Goal: Book appointment/travel/reservation

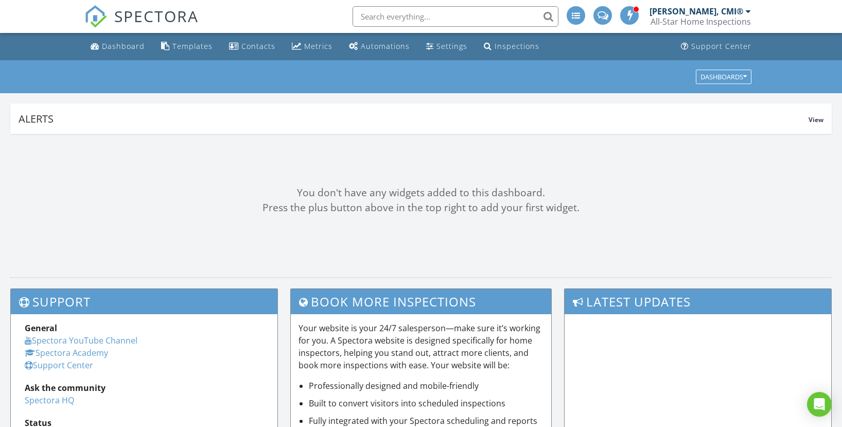
drag, startPoint x: 137, startPoint y: 45, endPoint x: 163, endPoint y: 60, distance: 29.8
click at [137, 45] on div "Dashboard" at bounding box center [123, 46] width 43 height 10
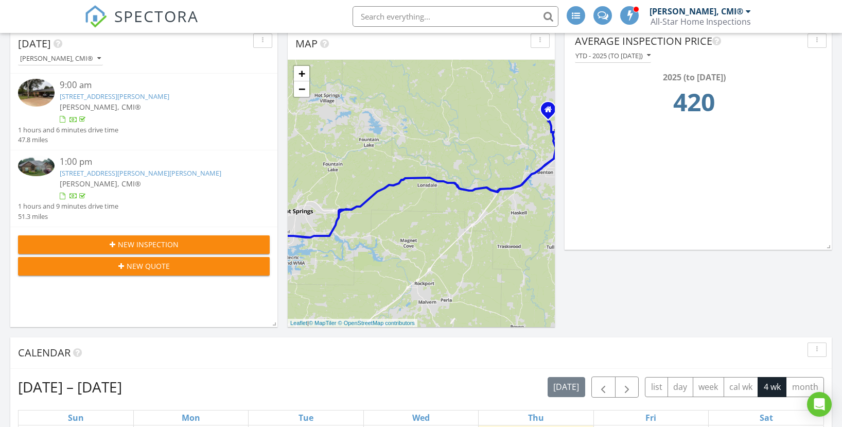
scroll to position [116, 0]
click at [182, 241] on div "New Inspection" at bounding box center [143, 243] width 235 height 11
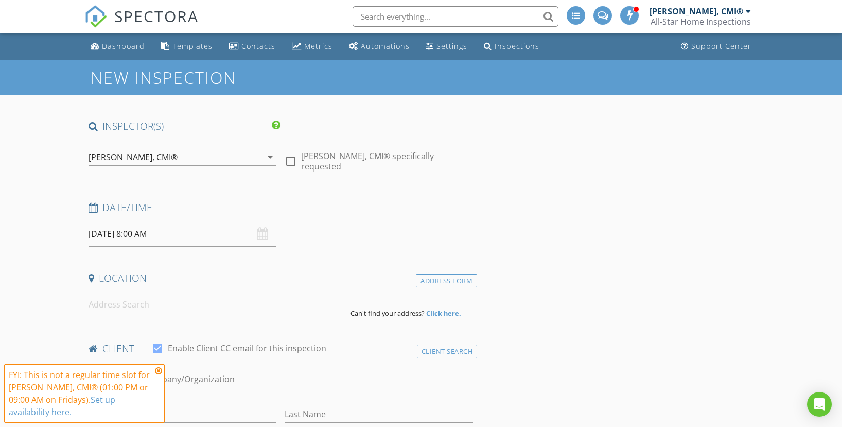
click at [198, 159] on div "[PERSON_NAME], CMI®" at bounding box center [176, 157] width 174 height 16
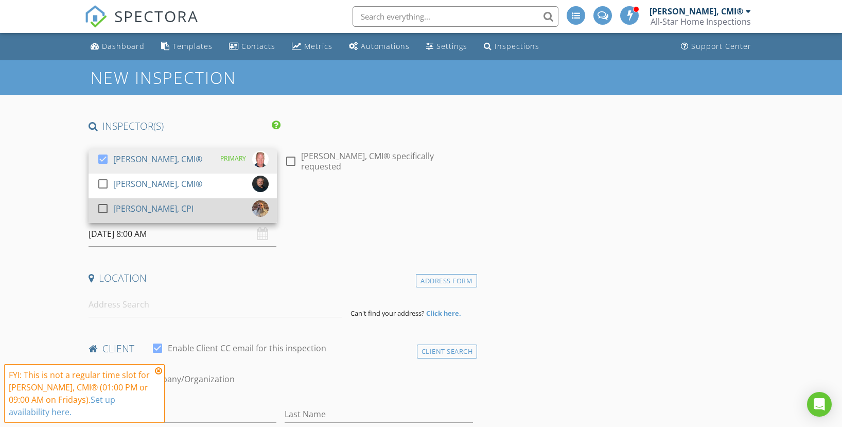
click at [105, 206] on div at bounding box center [103, 209] width 18 height 18
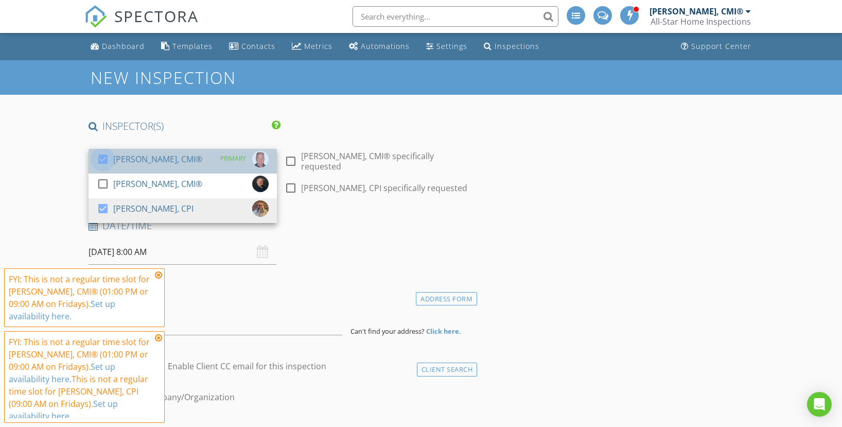
click at [104, 158] on div at bounding box center [103, 159] width 18 height 18
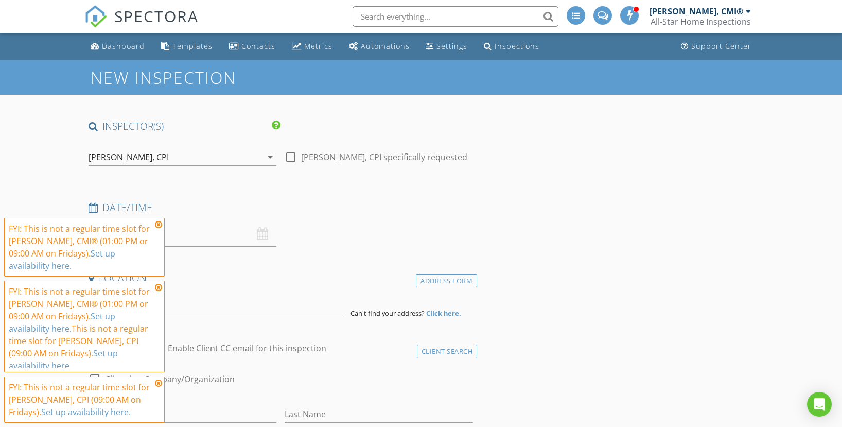
click at [293, 157] on div at bounding box center [291, 157] width 18 height 18
checkbox input "true"
drag, startPoint x: 160, startPoint y: 225, endPoint x: 159, endPoint y: 236, distance: 11.4
click at [160, 225] on icon at bounding box center [158, 224] width 7 height 8
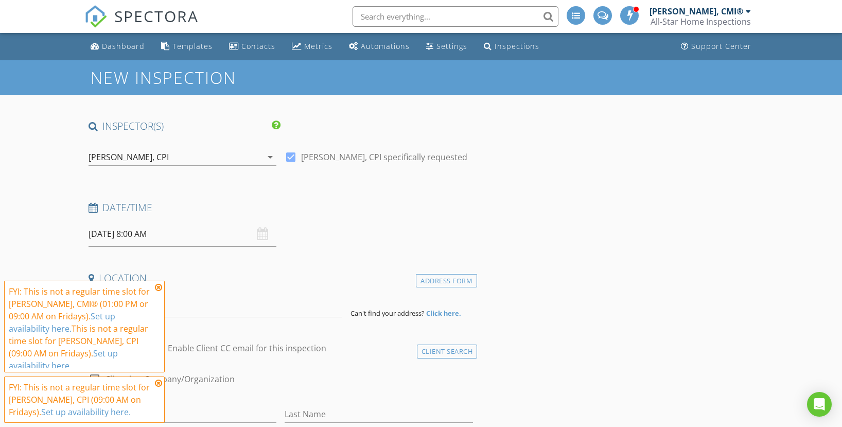
click at [160, 285] on icon at bounding box center [158, 287] width 7 height 8
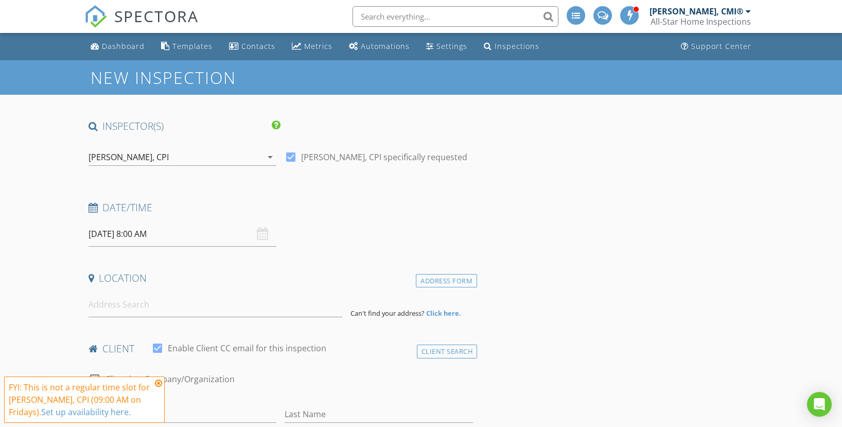
click at [160, 382] on icon at bounding box center [158, 383] width 7 height 8
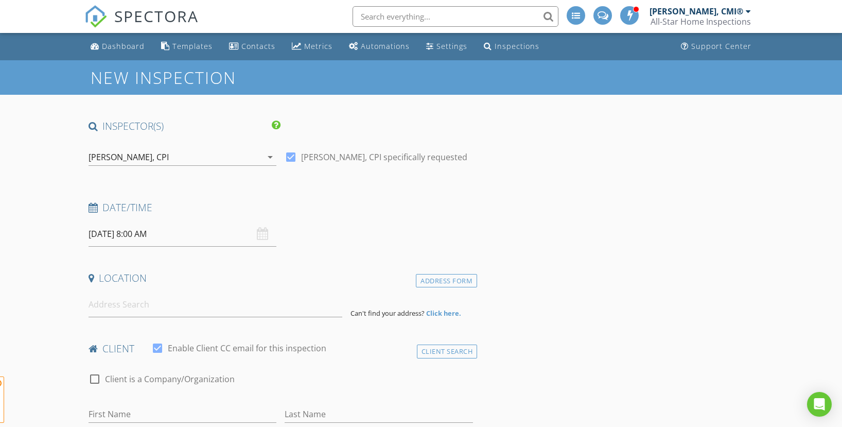
click at [147, 234] on input "08/29/2025 8:00 AM" at bounding box center [183, 233] width 188 height 25
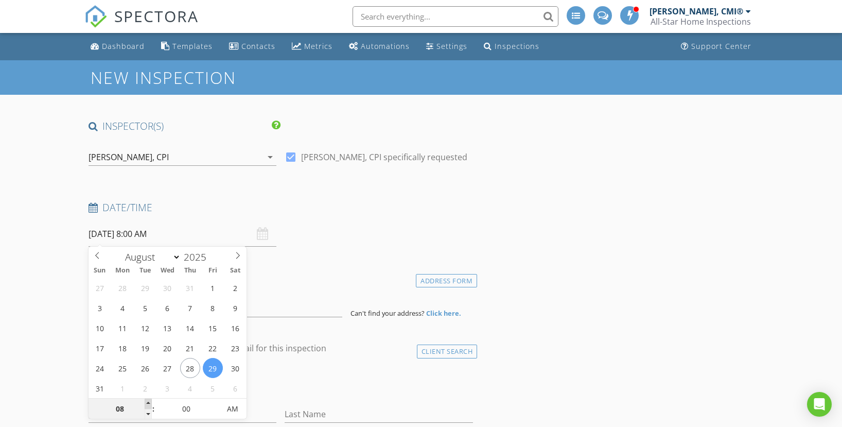
type input "09"
type input "08/29/2025 9:00 AM"
click at [149, 405] on span at bounding box center [148, 403] width 7 height 10
select select "8"
click at [239, 252] on icon at bounding box center [237, 255] width 7 height 7
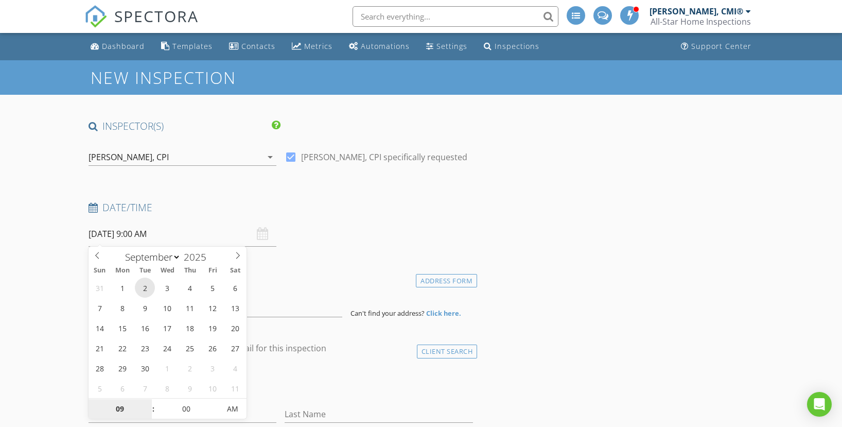
type input "[DATE] 9:00 AM"
click at [313, 292] on input at bounding box center [216, 304] width 254 height 25
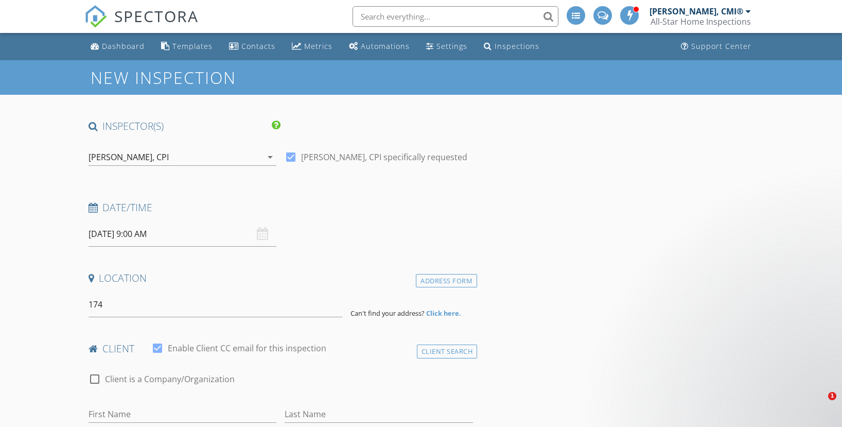
type input "174 Bald Eagle Drive, Paron, AR, USA"
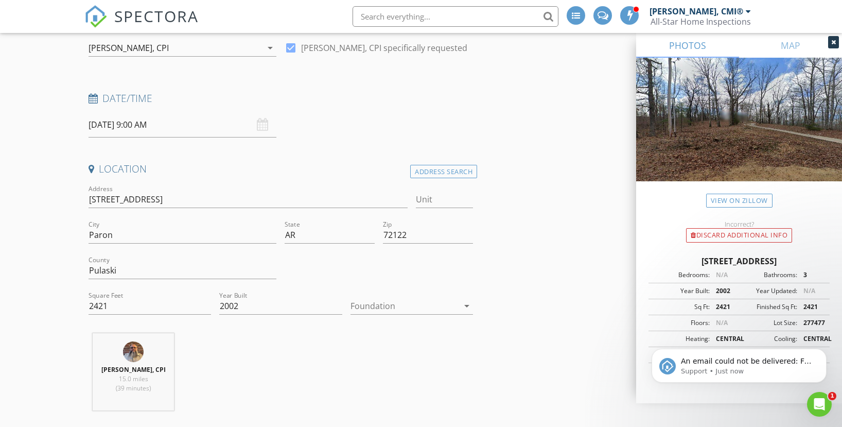
scroll to position [110, 0]
click at [818, 400] on icon "Open Intercom Messenger" at bounding box center [818, 402] width 17 height 17
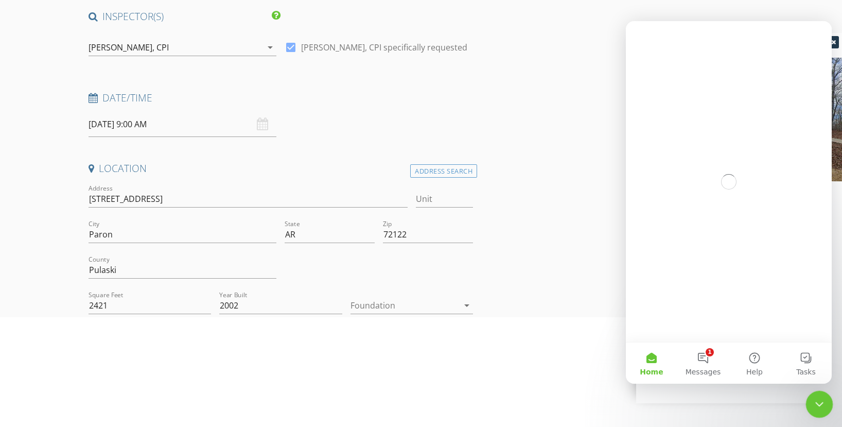
scroll to position [0, 0]
click at [709, 360] on button "1 Messages" at bounding box center [702, 362] width 51 height 41
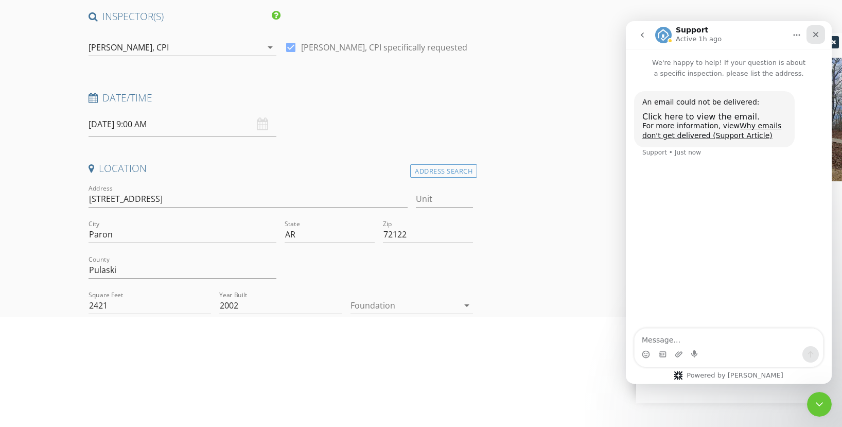
click at [815, 35] on icon "Close" at bounding box center [816, 35] width 6 height 6
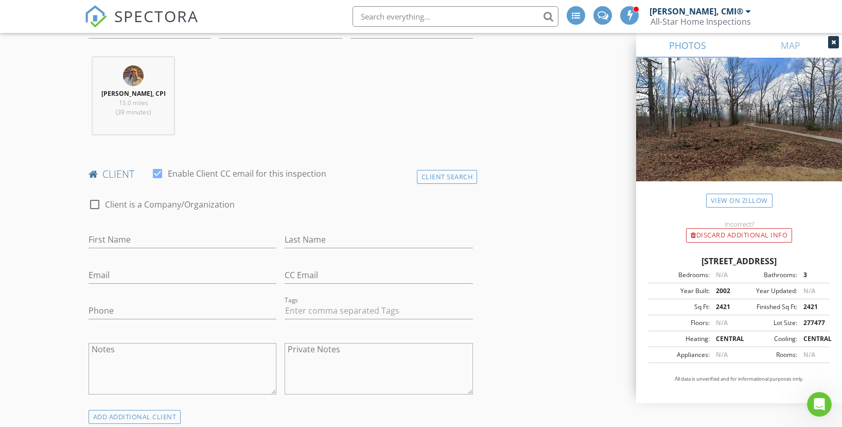
scroll to position [386, 0]
drag, startPoint x: 429, startPoint y: 176, endPoint x: 334, endPoint y: 205, distance: 100.1
click at [429, 176] on div "Client Search" at bounding box center [447, 176] width 61 height 14
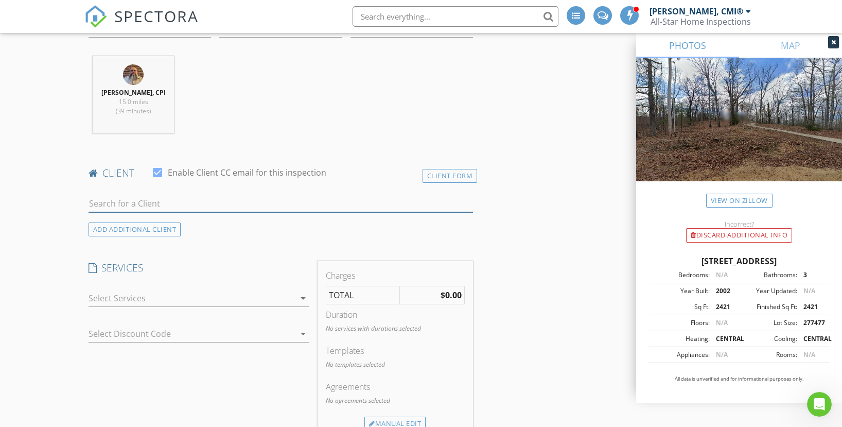
click at [225, 203] on input "text" at bounding box center [281, 203] width 385 height 17
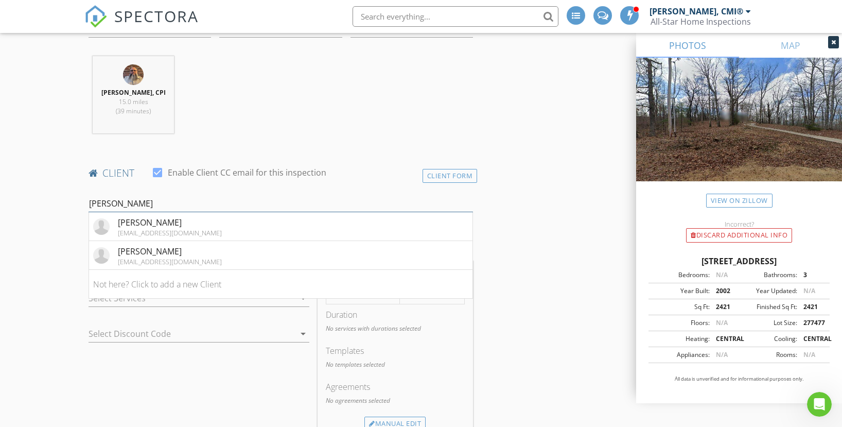
type input "Colin"
drag, startPoint x: 225, startPoint y: 203, endPoint x: 180, endPoint y: 260, distance: 72.9
click at [180, 260] on div "colinvpotts@gmail.com" at bounding box center [170, 261] width 104 height 8
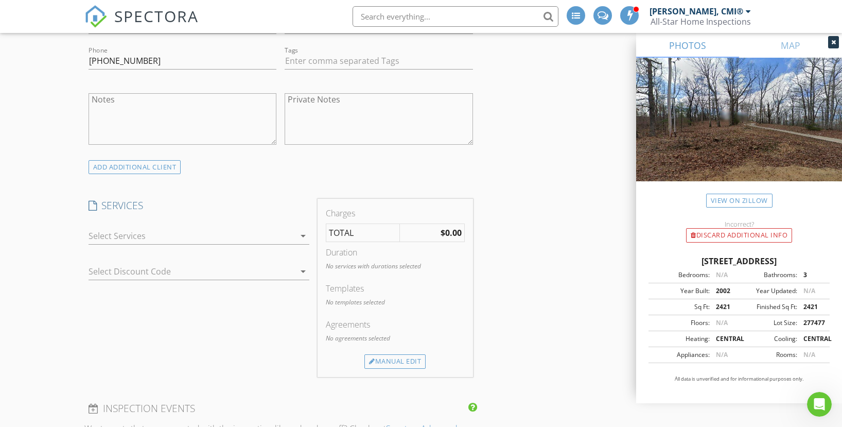
scroll to position [636, 0]
click at [171, 238] on div at bounding box center [192, 234] width 206 height 16
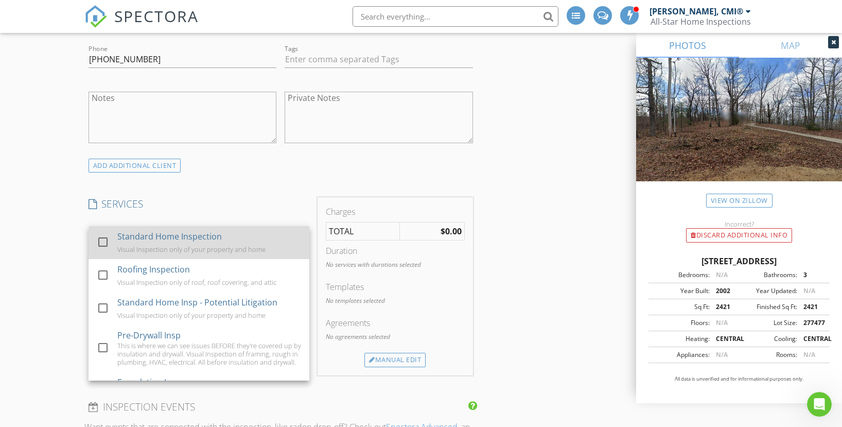
click at [101, 243] on div at bounding box center [103, 242] width 18 height 18
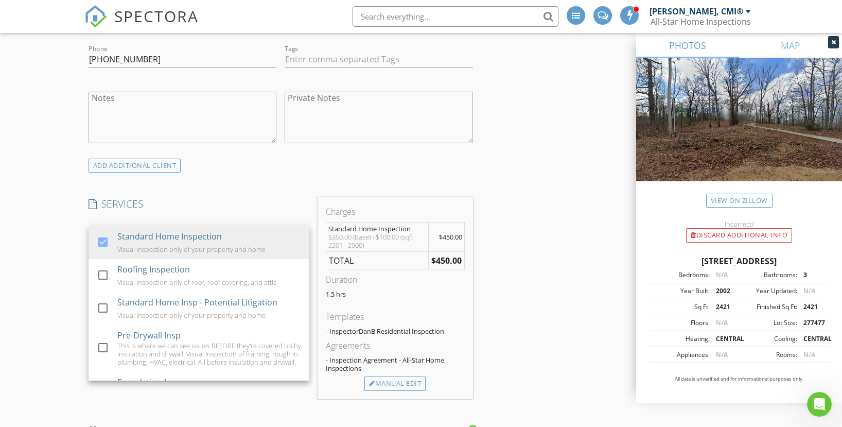
click at [72, 245] on div "New Inspection INSPECTOR(S) check_box_outline_blank Daniel Burkhead, CMI® check…" at bounding box center [421, 396] width 842 height 1944
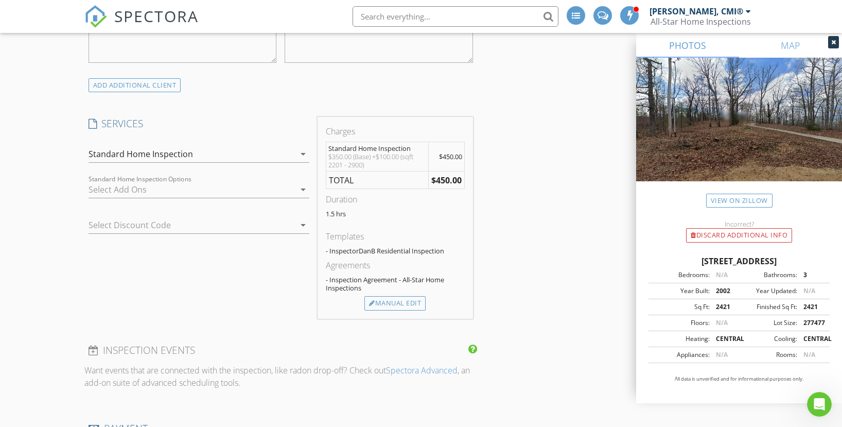
scroll to position [721, 0]
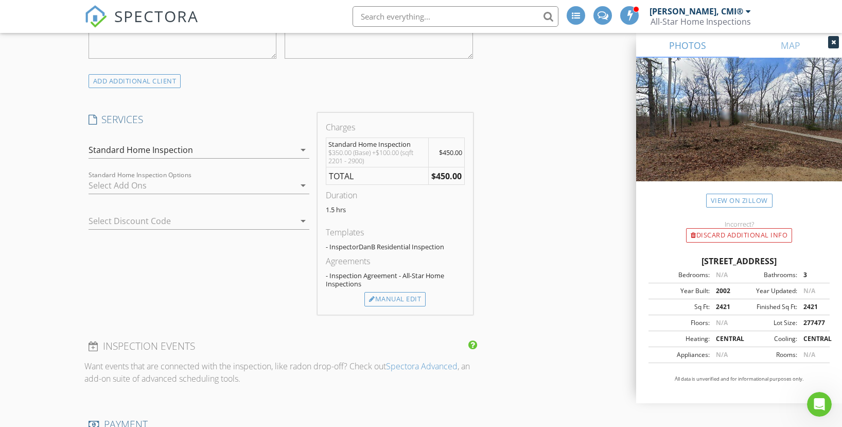
click at [116, 219] on div at bounding box center [185, 221] width 192 height 16
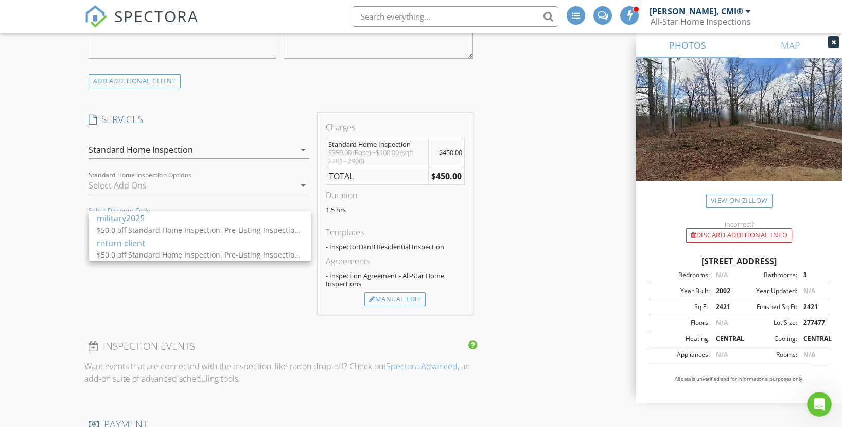
click at [110, 239] on div "return client" at bounding box center [200, 243] width 206 height 12
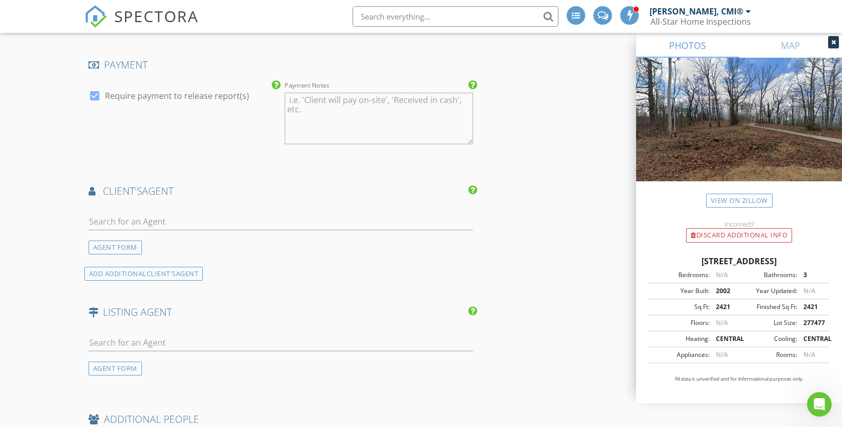
scroll to position [1089, 0]
click at [182, 222] on input "text" at bounding box center [281, 220] width 385 height 17
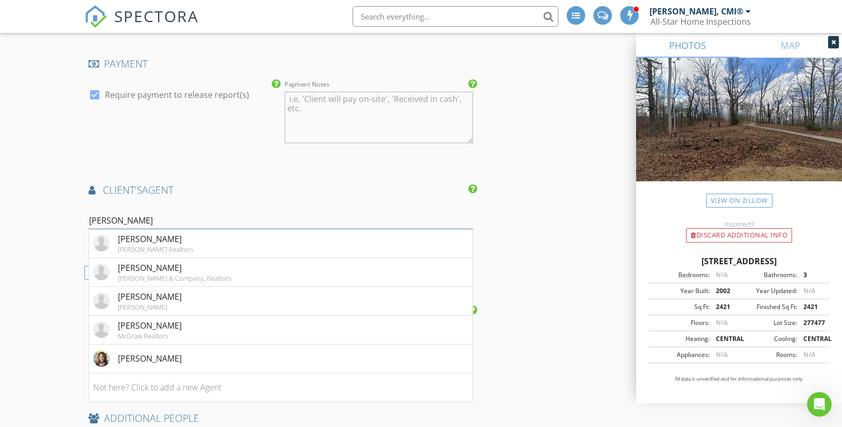
type input "Kim"
drag, startPoint x: 182, startPoint y: 222, endPoint x: 147, endPoint y: 324, distance: 107.8
click at [147, 324] on div "Kim Gaines" at bounding box center [150, 325] width 64 height 12
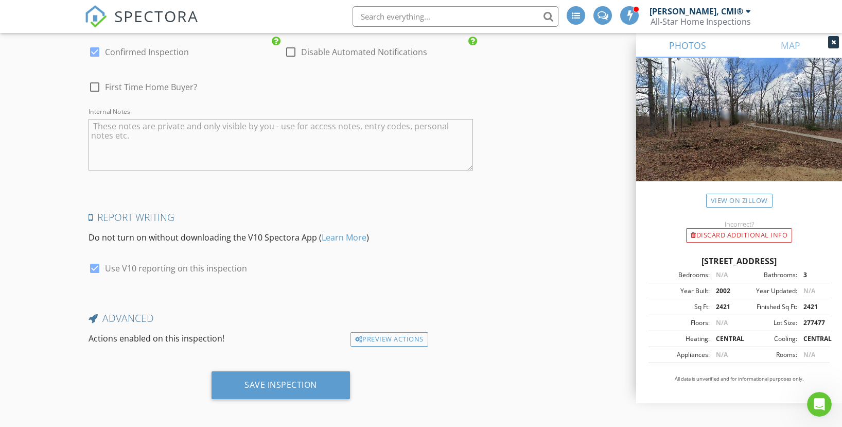
scroll to position [1776, 0]
click at [386, 335] on div "Preview Actions" at bounding box center [390, 340] width 78 height 14
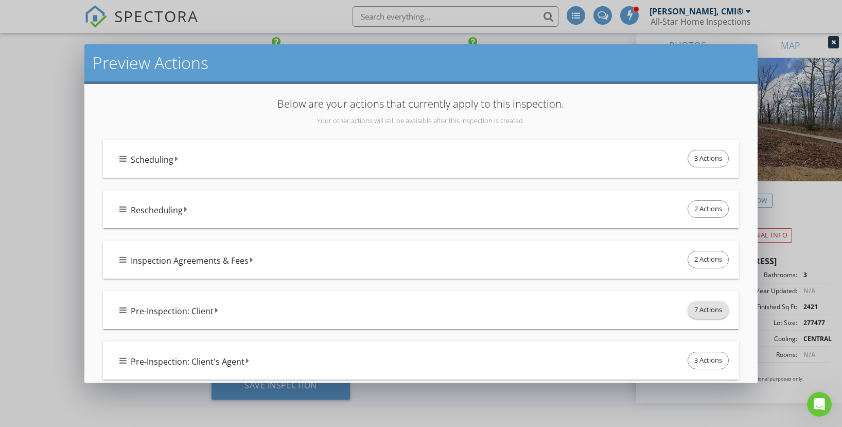
click at [705, 304] on span "7 Actions" at bounding box center [708, 310] width 40 height 16
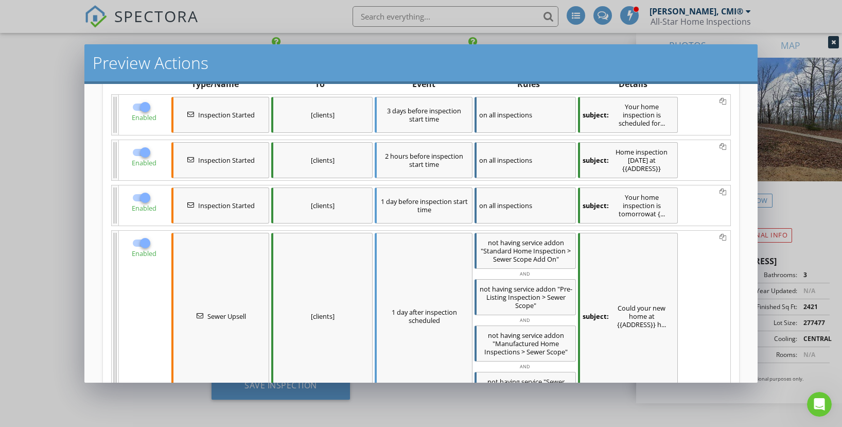
scroll to position [244, 0]
click at [143, 233] on div at bounding box center [145, 242] width 18 height 18
checkbox input "false"
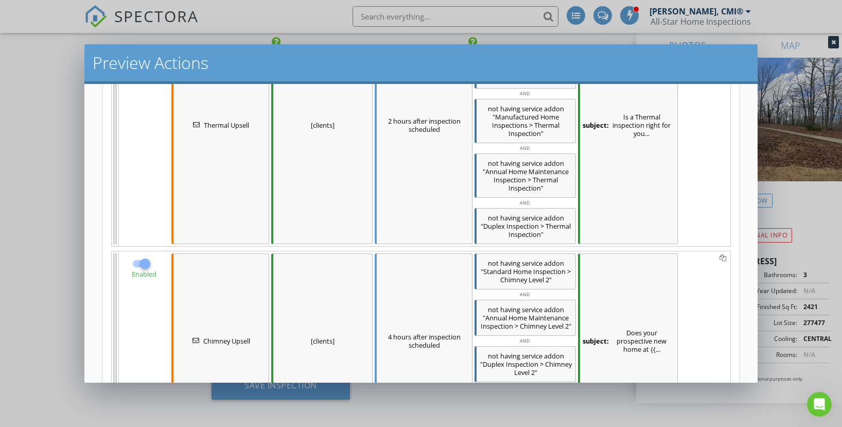
scroll to position [647, 0]
click at [142, 255] on div at bounding box center [145, 263] width 18 height 18
checkbox input "false"
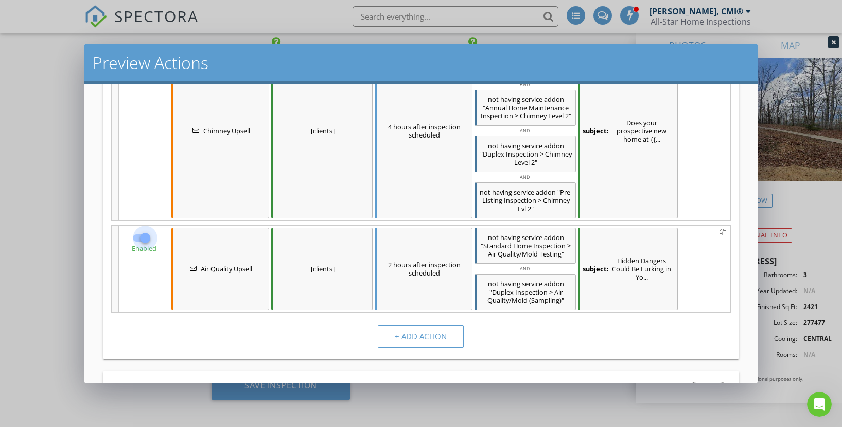
click at [144, 229] on div at bounding box center [145, 238] width 18 height 18
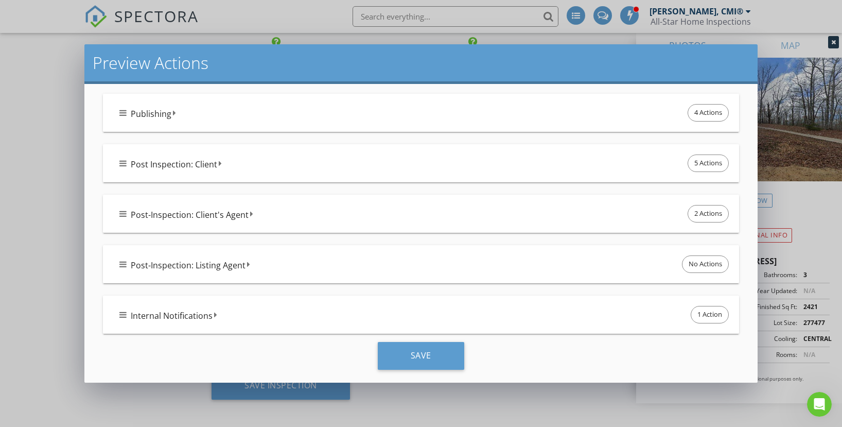
scroll to position [1233, 0]
click at [458, 346] on div "Save" at bounding box center [421, 357] width 86 height 28
checkbox input "true"
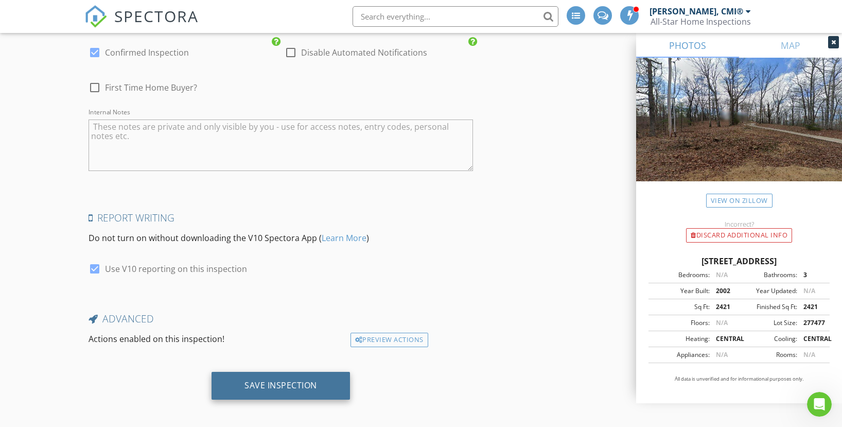
click at [308, 373] on div "Save Inspection" at bounding box center [281, 386] width 138 height 28
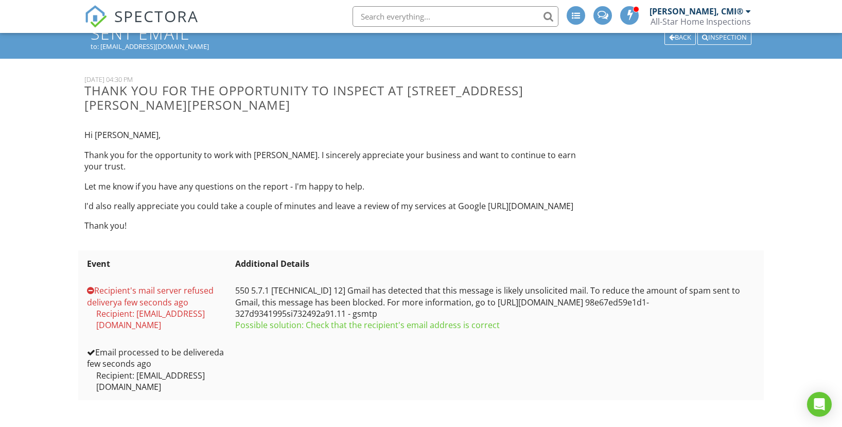
scroll to position [63, 0]
click at [826, 407] on div "Open Intercom Messenger" at bounding box center [819, 404] width 27 height 27
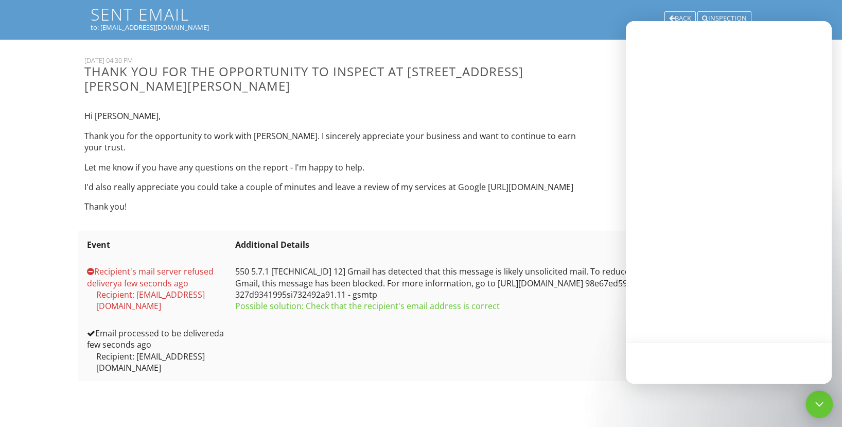
scroll to position [0, 0]
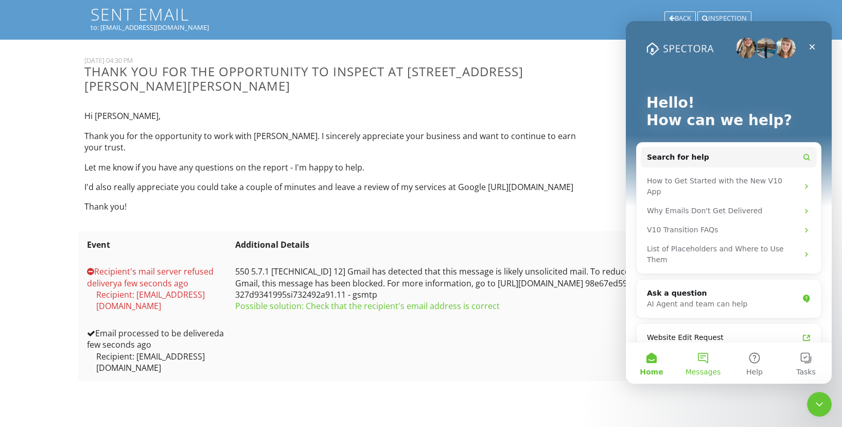
click at [708, 361] on button "Messages" at bounding box center [702, 362] width 51 height 41
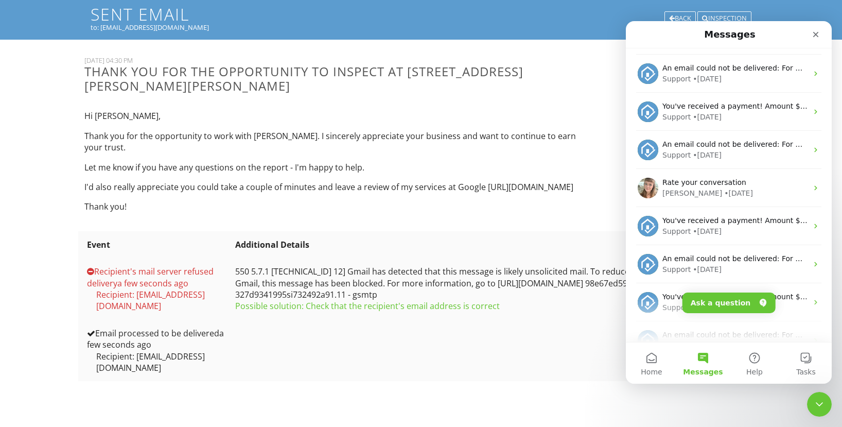
scroll to position [756, 0]
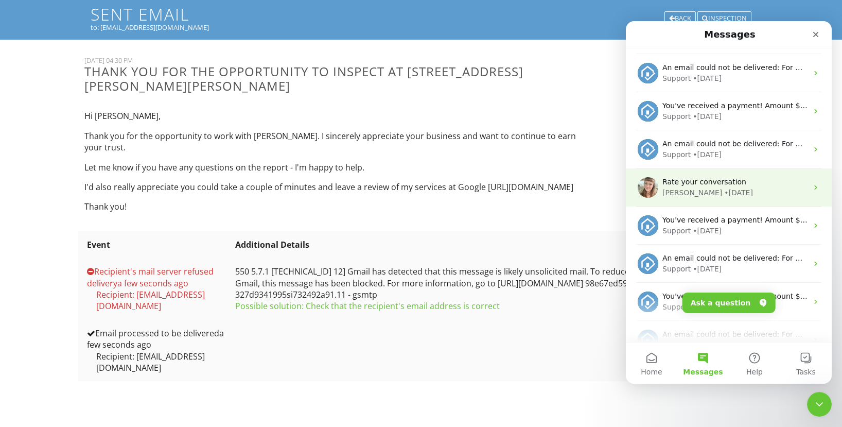
click at [741, 190] on div "Chelsey • 2d ago" at bounding box center [734, 192] width 145 height 11
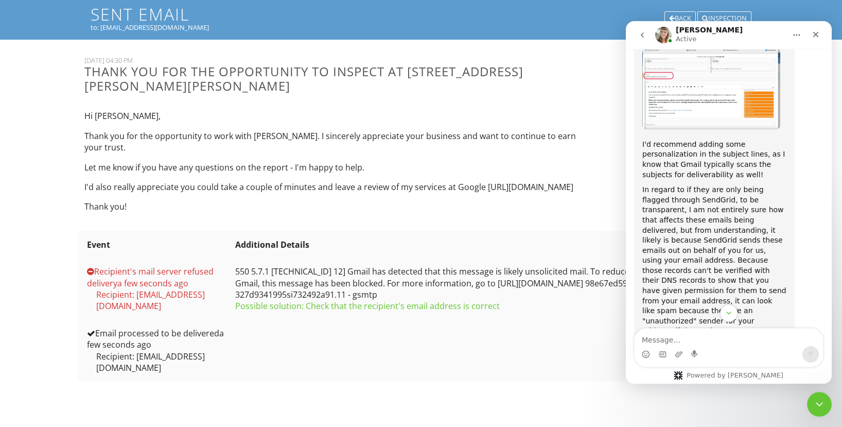
scroll to position [3088, 0]
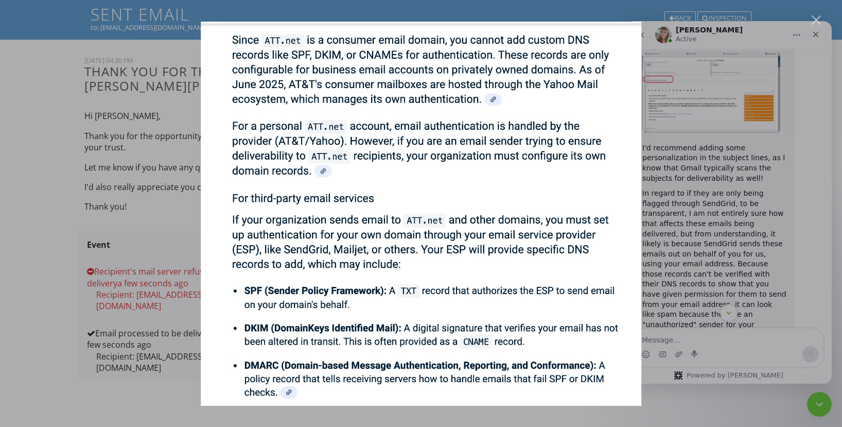
scroll to position [0, 0]
click at [719, 215] on div "Intercom messenger" at bounding box center [421, 213] width 842 height 427
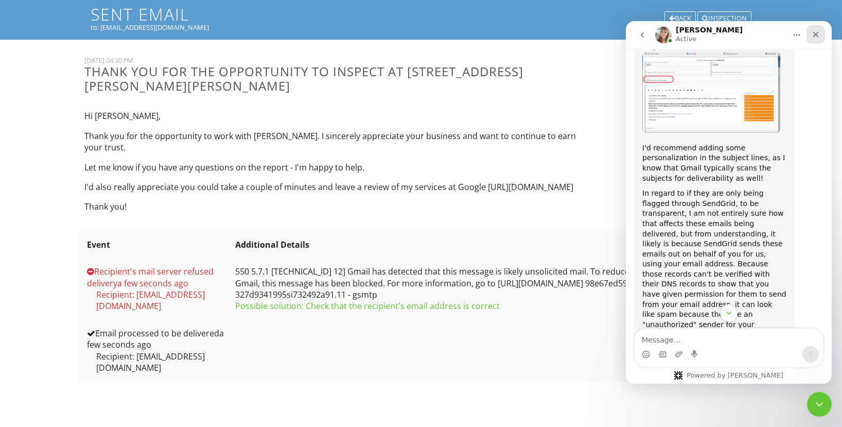
click at [810, 36] on div "Close" at bounding box center [816, 34] width 19 height 19
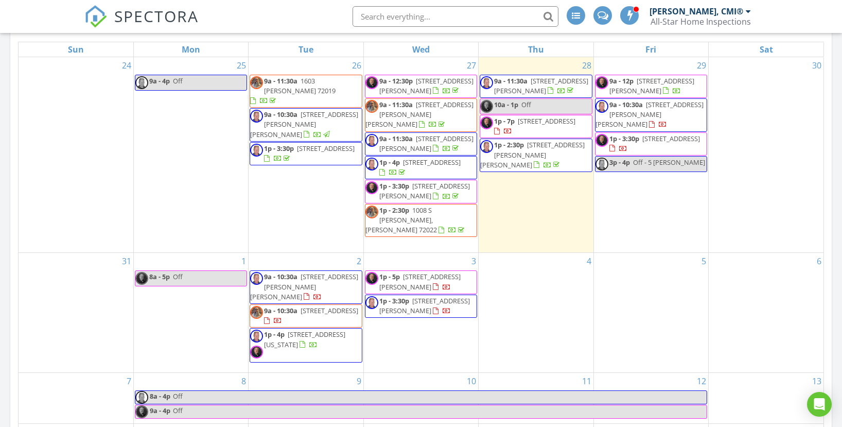
scroll to position [486, 0]
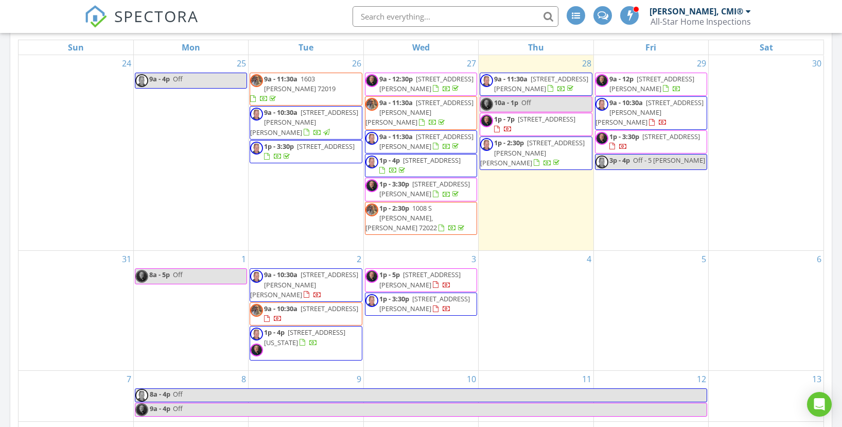
click at [299, 304] on link "9a - 10:30a 174 Bald Eagle Dr, Paron 72122" at bounding box center [311, 313] width 94 height 19
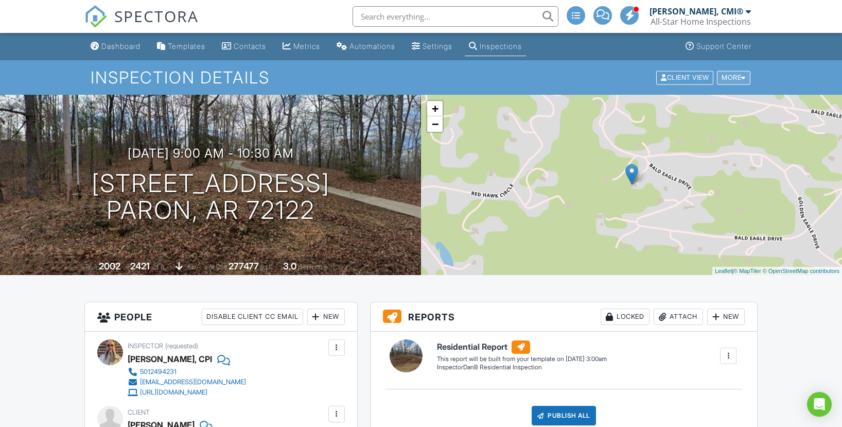
click at [744, 76] on div at bounding box center [743, 77] width 5 height 7
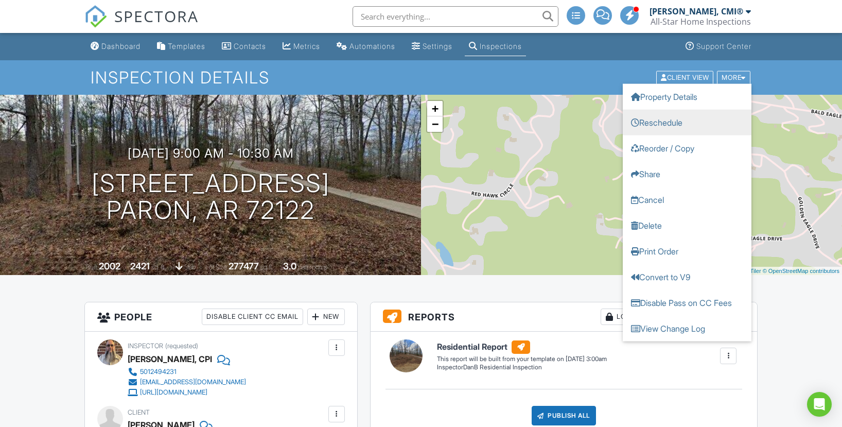
click at [693, 116] on link "Reschedule" at bounding box center [687, 122] width 129 height 26
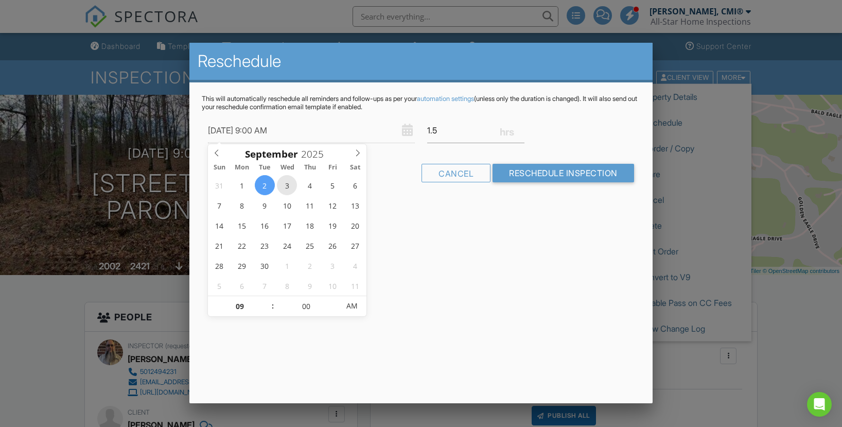
type input "09/03/2025 9:00 AM"
click at [544, 175] on input "Reschedule Inspection" at bounding box center [564, 173] width 142 height 19
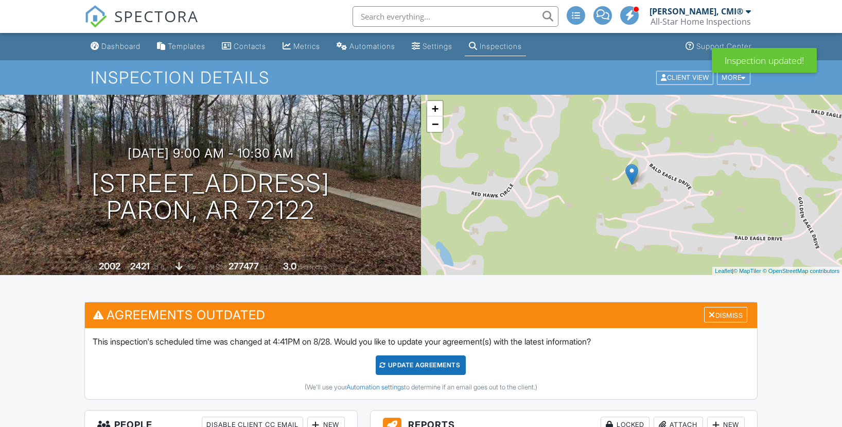
click at [446, 355] on div "Update Agreements" at bounding box center [421, 365] width 90 height 20
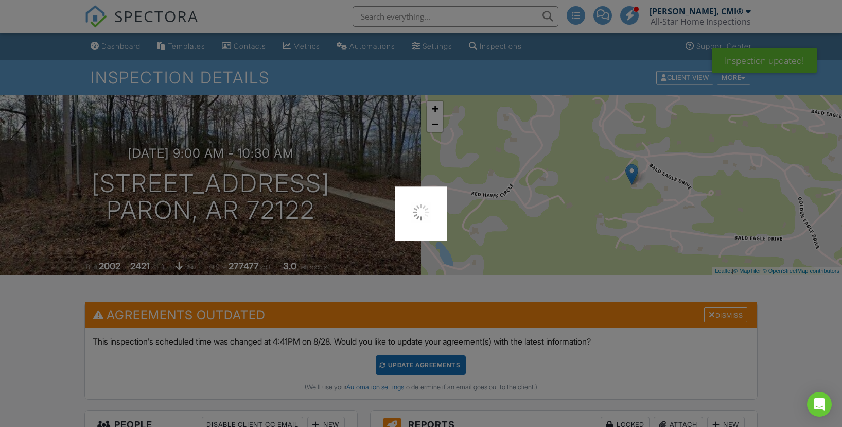
scroll to position [123, 0]
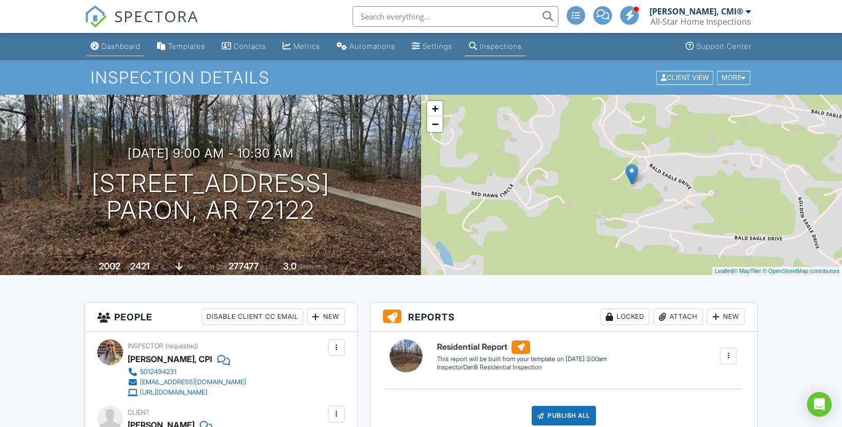
click at [107, 50] on div "Dashboard" at bounding box center [120, 46] width 39 height 9
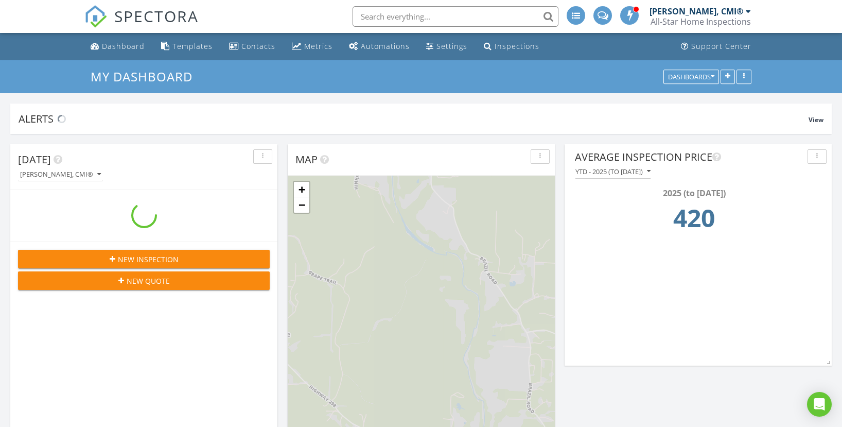
scroll to position [937, 843]
